Goal: Task Accomplishment & Management: Manage account settings

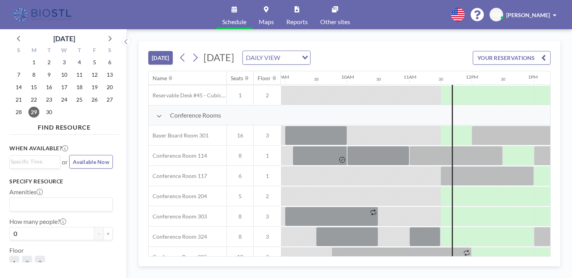
scroll to position [223, 556]
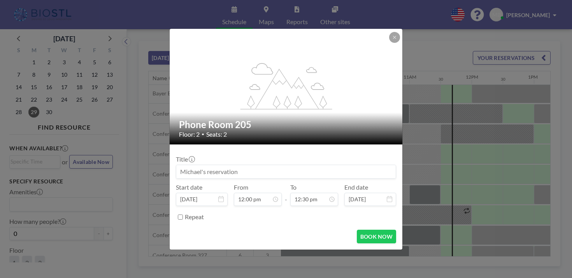
click at [252, 165] on input at bounding box center [285, 171] width 219 height 13
type input "MMB"
click at [357, 230] on button "BOOK NOW" at bounding box center [376, 237] width 39 height 14
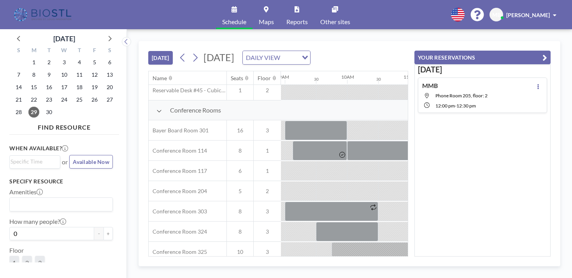
scroll to position [223, 556]
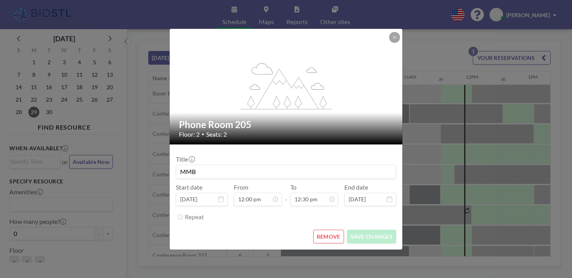
click at [319, 230] on button "REMOVE" at bounding box center [328, 237] width 31 height 14
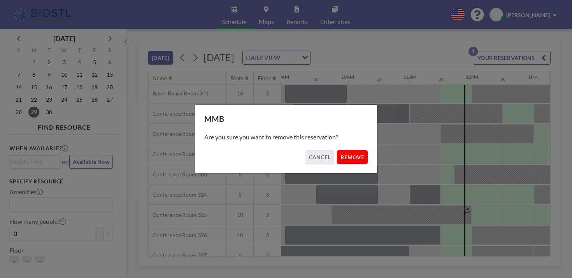
click at [338, 156] on button "REMOVE" at bounding box center [352, 157] width 31 height 14
